Goal: Information Seeking & Learning: Learn about a topic

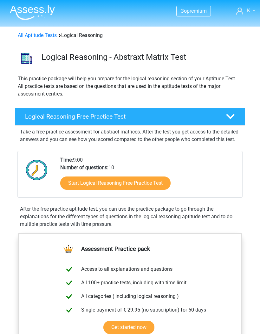
click at [141, 181] on div "Start Logical Reasoning Free Practice Test" at bounding box center [148, 185] width 177 height 26
click at [148, 190] on link "Start Logical Reasoning Free Practice Test" at bounding box center [115, 183] width 110 height 13
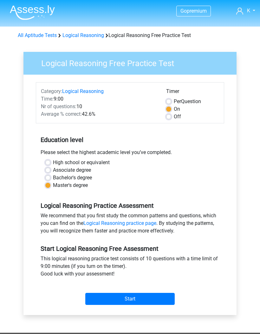
click at [150, 301] on input "Start" at bounding box center [129, 299] width 89 height 12
click at [173, 119] on label "Off" at bounding box center [176, 117] width 7 height 8
click at [170, 119] on input "Off" at bounding box center [168, 116] width 5 height 6
radio input "true"
click at [152, 295] on input "Start" at bounding box center [129, 299] width 89 height 12
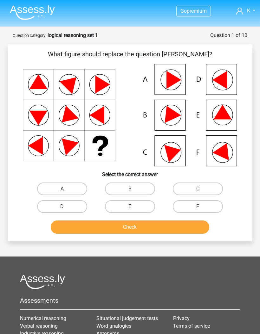
click at [217, 115] on icon at bounding box center [222, 112] width 18 height 15
click at [149, 204] on label "E" at bounding box center [130, 206] width 50 height 13
click at [134, 207] on input "E" at bounding box center [132, 209] width 4 height 4
radio input "true"
click at [156, 226] on button "Check" at bounding box center [130, 227] width 159 height 13
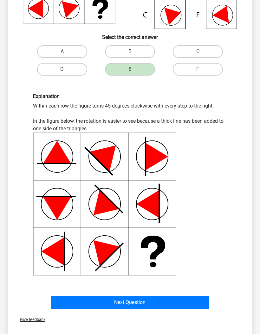
scroll to position [136, 0]
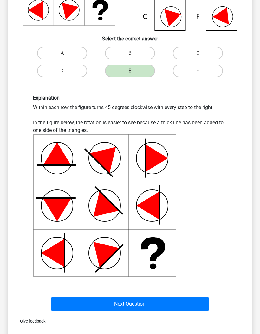
click at [182, 303] on button "Next Question" at bounding box center [130, 303] width 159 height 13
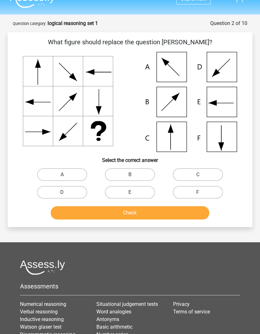
scroll to position [6, 0]
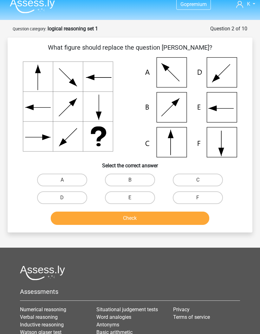
click at [153, 196] on label "E" at bounding box center [130, 198] width 50 height 13
click at [134, 198] on input "E" at bounding box center [132, 200] width 4 height 4
radio input "true"
click at [151, 216] on button "Check" at bounding box center [130, 218] width 159 height 13
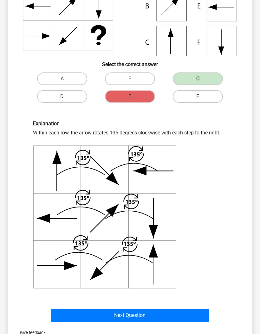
scroll to position [100, 0]
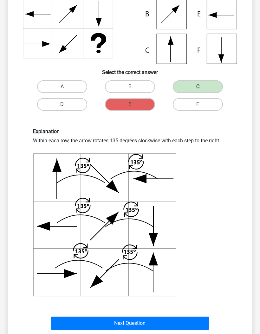
click at [191, 88] on label "C" at bounding box center [197, 87] width 50 height 13
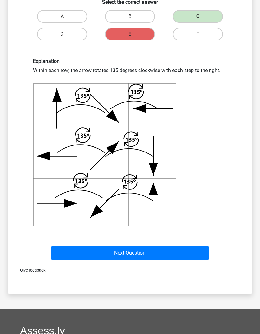
scroll to position [174, 0]
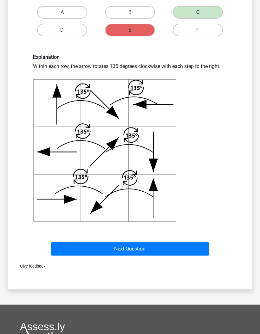
click at [105, 249] on button "Next Question" at bounding box center [130, 249] width 159 height 13
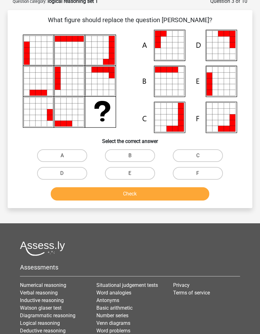
scroll to position [32, 0]
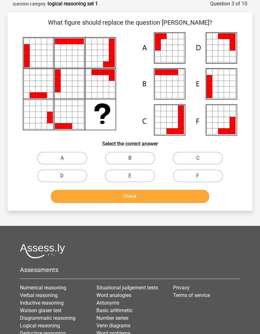
click at [78, 154] on label "A" at bounding box center [62, 158] width 50 height 13
click at [66, 158] on input "A" at bounding box center [64, 160] width 4 height 4
radio input "true"
click at [118, 197] on button "Check" at bounding box center [130, 196] width 159 height 13
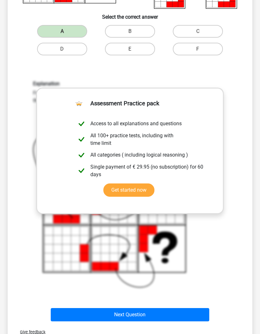
scroll to position [166, 0]
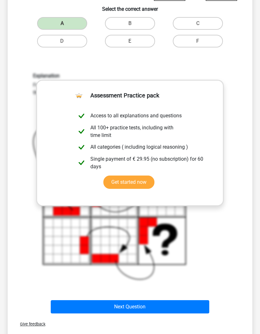
click at [182, 215] on icon at bounding box center [179, 211] width 9 height 9
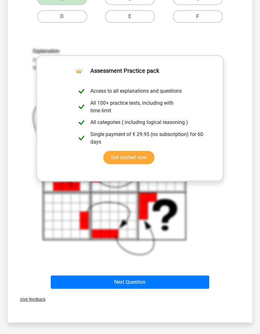
click at [182, 279] on button "Next Question" at bounding box center [130, 282] width 159 height 13
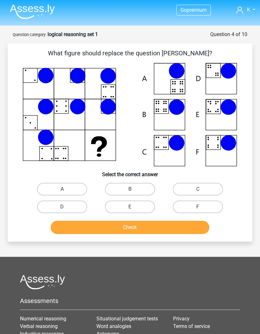
scroll to position [0, 0]
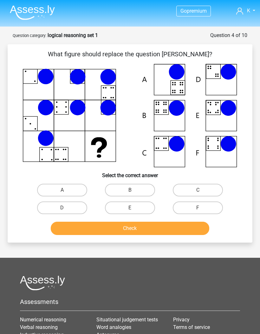
click at [140, 188] on label "B" at bounding box center [130, 190] width 50 height 13
click at [134, 190] on input "B" at bounding box center [132, 192] width 4 height 4
radio input "true"
click at [152, 228] on button "Check" at bounding box center [130, 228] width 159 height 13
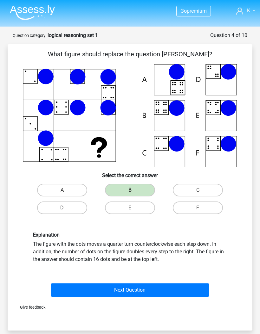
click at [158, 291] on button "Next Question" at bounding box center [130, 290] width 159 height 13
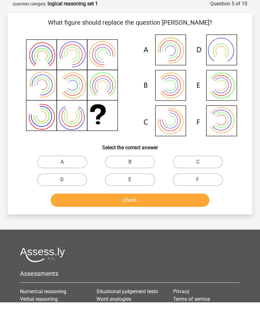
click at [135, 187] on label "B" at bounding box center [130, 193] width 50 height 13
click at [134, 194] on input "B" at bounding box center [132, 196] width 4 height 4
radio input "true"
click at [154, 225] on button "Check" at bounding box center [130, 231] width 159 height 13
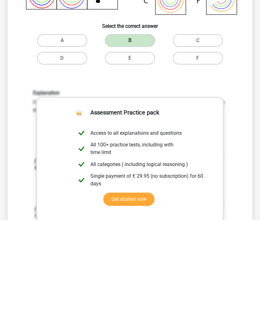
scroll to position [54, 0]
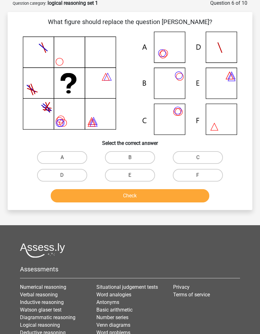
scroll to position [32, 0]
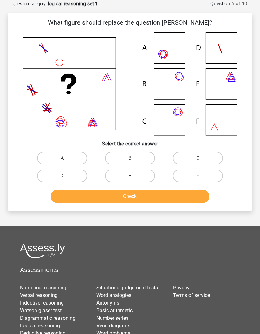
click at [200, 155] on label "C" at bounding box center [197, 158] width 50 height 13
click at [200, 158] on input "C" at bounding box center [199, 160] width 4 height 4
radio input "true"
click at [191, 195] on button "Check" at bounding box center [130, 196] width 159 height 13
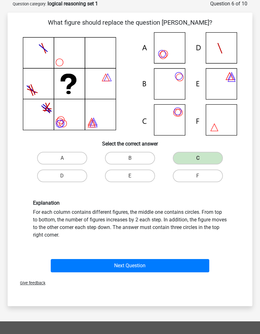
click at [169, 260] on button "Next Question" at bounding box center [130, 265] width 159 height 13
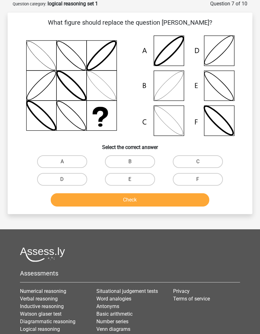
click at [141, 159] on label "B" at bounding box center [130, 161] width 50 height 13
click at [134, 162] on input "B" at bounding box center [132, 164] width 4 height 4
radio input "true"
click at [153, 198] on button "Check" at bounding box center [130, 199] width 159 height 13
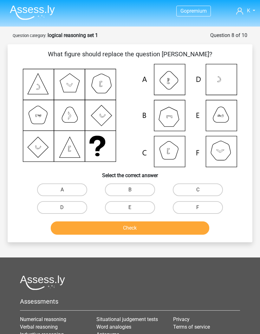
scroll to position [0, 0]
click at [210, 206] on label "F" at bounding box center [197, 207] width 50 height 13
click at [202, 208] on input "F" at bounding box center [199, 210] width 4 height 4
radio input "true"
click at [173, 230] on button "Check" at bounding box center [130, 228] width 159 height 13
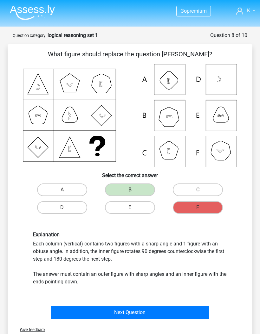
click at [180, 310] on button "Next Question" at bounding box center [130, 312] width 159 height 13
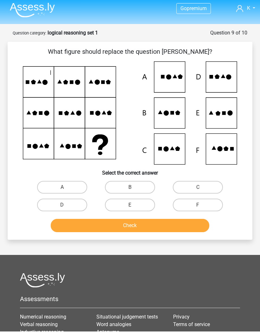
click at [148, 208] on label "E" at bounding box center [130, 207] width 50 height 13
click at [134, 208] on input "E" at bounding box center [132, 210] width 4 height 4
radio input "true"
click at [155, 225] on button "Check" at bounding box center [130, 228] width 159 height 13
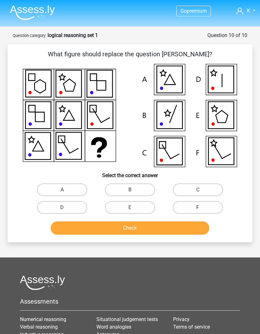
click at [220, 84] on icon at bounding box center [221, 79] width 26 height 27
click at [82, 208] on label "D" at bounding box center [62, 207] width 50 height 13
click at [66, 208] on input "D" at bounding box center [64, 210] width 4 height 4
radio input "true"
click at [154, 231] on button "Check" at bounding box center [130, 228] width 159 height 13
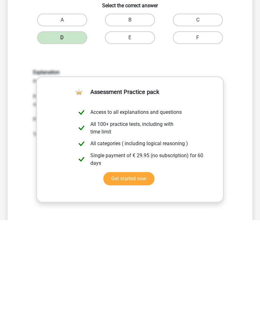
scroll to position [60, 0]
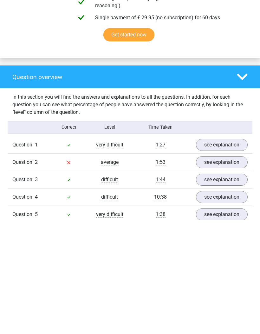
scroll to position [316, 0]
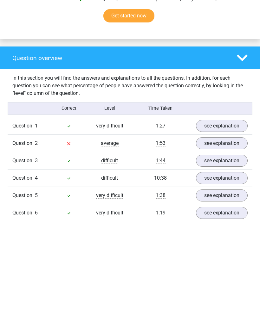
click at [221, 251] on link "see explanation" at bounding box center [222, 257] width 52 height 12
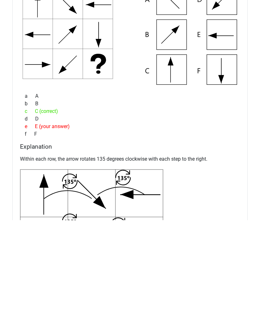
scroll to position [508, 0]
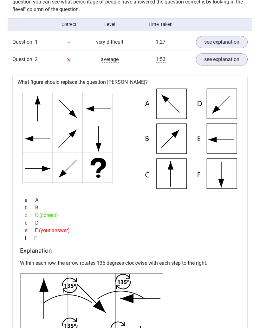
click at [230, 85] on div "What figure should replace the question mark? a b c d e f" at bounding box center [129, 268] width 235 height 373
click at [221, 63] on link "see explanation" at bounding box center [222, 66] width 52 height 12
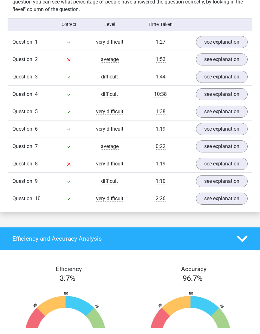
click at [221, 167] on link "see explanation" at bounding box center [222, 170] width 52 height 12
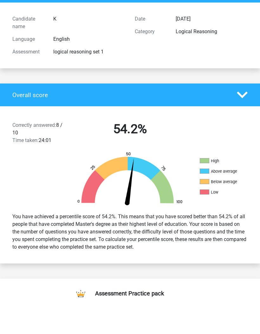
scroll to position [0, 0]
